Goal: Find specific page/section: Find specific page/section

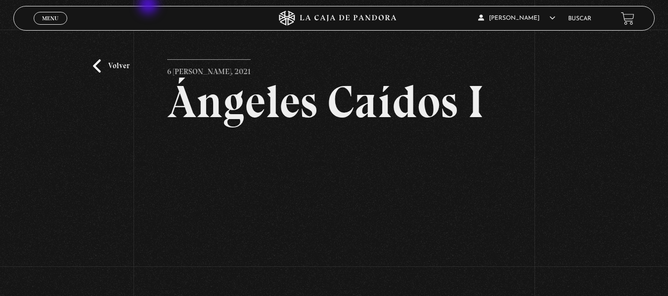
scroll to position [49, 0]
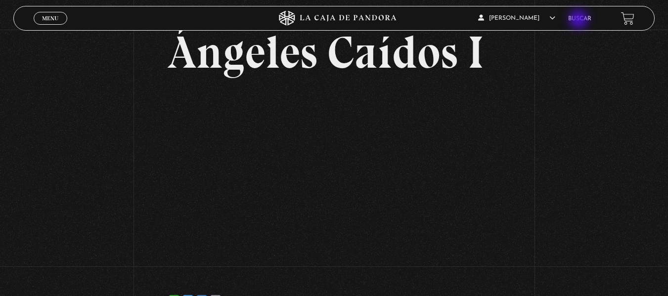
click at [579, 20] on link "Buscar" at bounding box center [579, 19] width 23 height 6
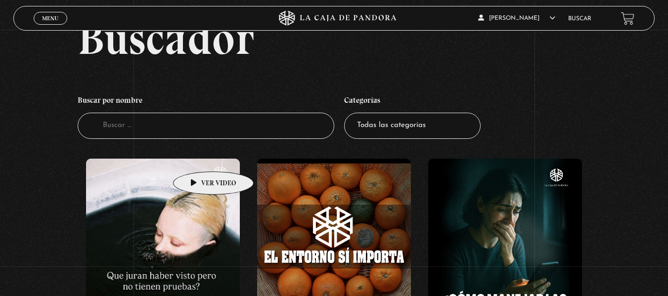
scroll to position [49, 0]
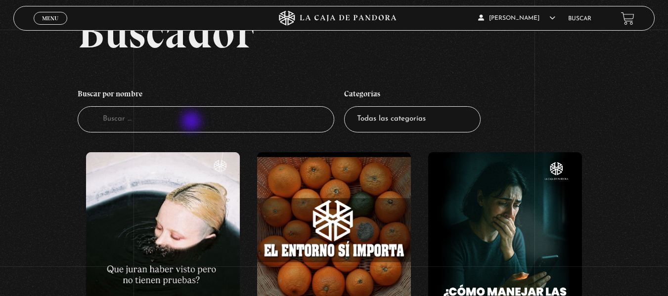
click at [191, 109] on input "Buscador" at bounding box center [206, 119] width 257 height 26
type input "angeles"
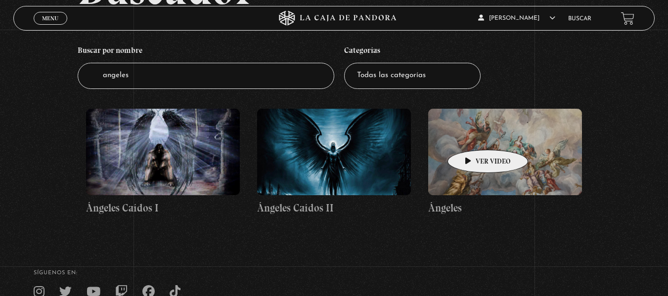
scroll to position [99, 0]
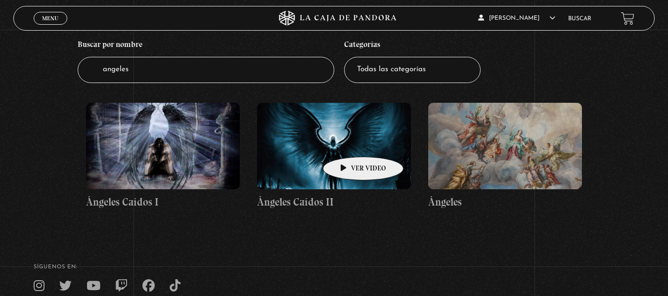
click at [348, 142] on figure at bounding box center [334, 146] width 154 height 87
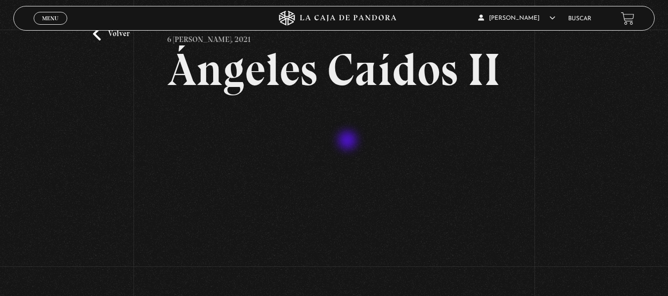
scroll to position [49, 0]
